Goal: Navigation & Orientation: Find specific page/section

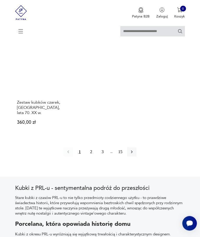
scroll to position [647, 0]
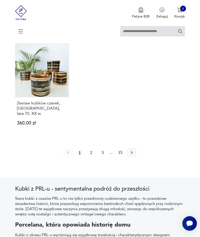
click at [91, 157] on button "2" at bounding box center [90, 152] width 9 height 9
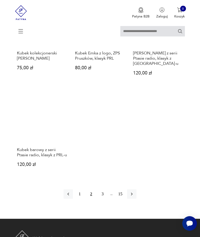
scroll to position [596, 0]
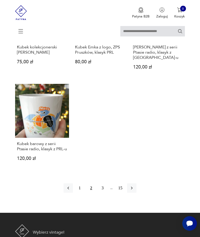
click at [104, 193] on button "3" at bounding box center [102, 187] width 9 height 9
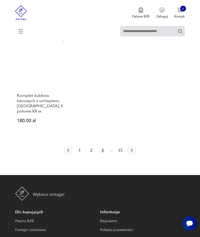
scroll to position [664, 0]
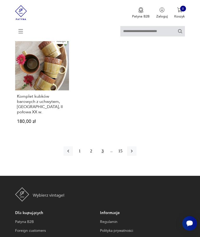
click at [134, 154] on icon "button" at bounding box center [131, 151] width 5 height 5
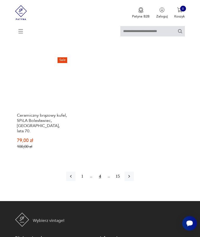
scroll to position [636, 0]
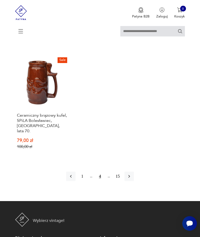
click at [130, 178] on icon "button" at bounding box center [129, 176] width 2 height 3
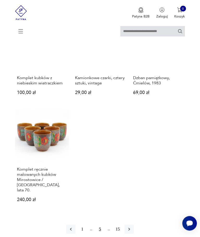
scroll to position [606, 0]
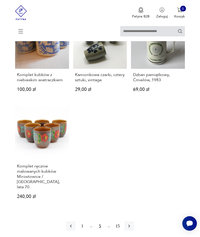
click at [132, 228] on icon "button" at bounding box center [128, 225] width 5 height 5
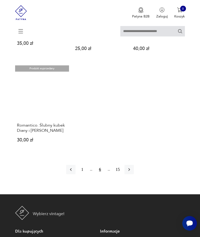
scroll to position [600, 0]
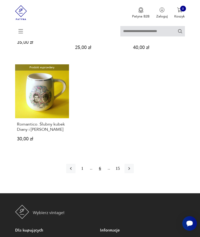
click at [130, 170] on icon "button" at bounding box center [129, 168] width 2 height 3
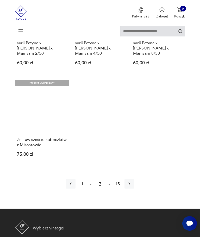
scroll to position [661, 0]
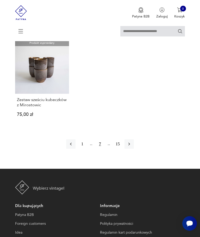
click at [132, 147] on icon "button" at bounding box center [128, 143] width 5 height 5
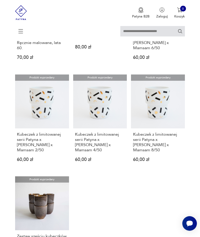
scroll to position [101, 0]
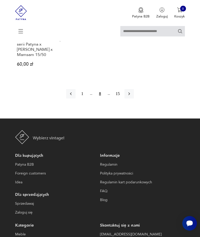
click at [132, 97] on icon "button" at bounding box center [128, 93] width 5 height 5
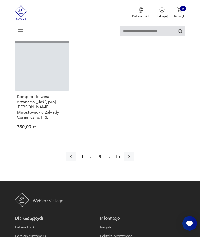
scroll to position [676, 0]
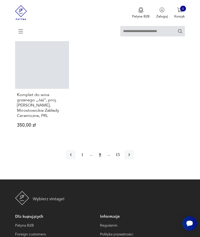
click at [132, 157] on icon "button" at bounding box center [128, 154] width 5 height 5
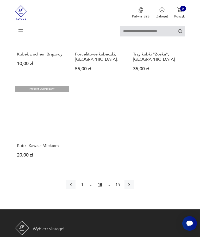
scroll to position [586, 0]
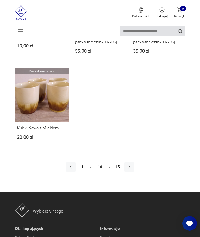
click at [132, 169] on icon "button" at bounding box center [128, 166] width 5 height 5
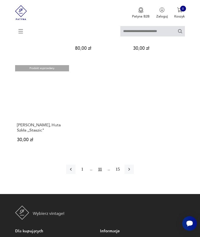
scroll to position [632, 0]
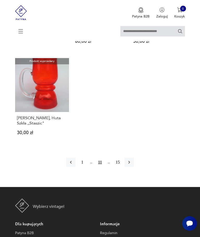
click at [132, 165] on icon "button" at bounding box center [128, 162] width 5 height 5
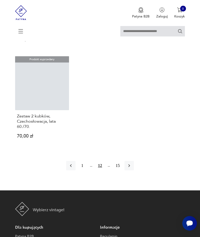
scroll to position [644, 0]
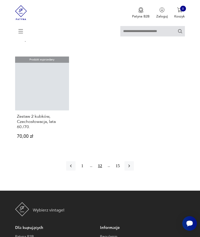
click at [132, 168] on icon "button" at bounding box center [128, 165] width 5 height 5
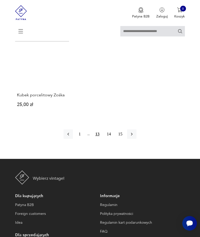
scroll to position [671, 0]
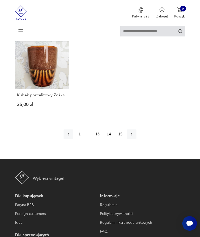
click at [134, 137] on icon "button" at bounding box center [131, 133] width 5 height 5
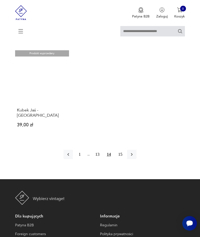
scroll to position [666, 0]
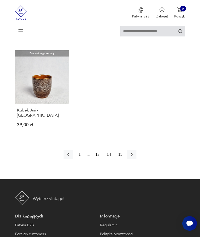
click at [134, 157] on icon "button" at bounding box center [131, 154] width 5 height 5
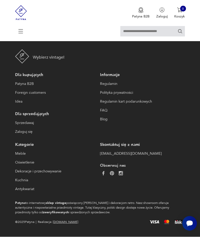
scroll to position [101, 0]
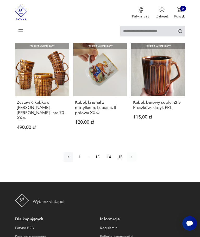
click at [81, 162] on button "1" at bounding box center [79, 156] width 9 height 9
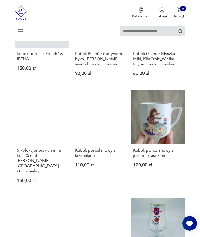
scroll to position [297, 0]
